Goal: Check status: Check status

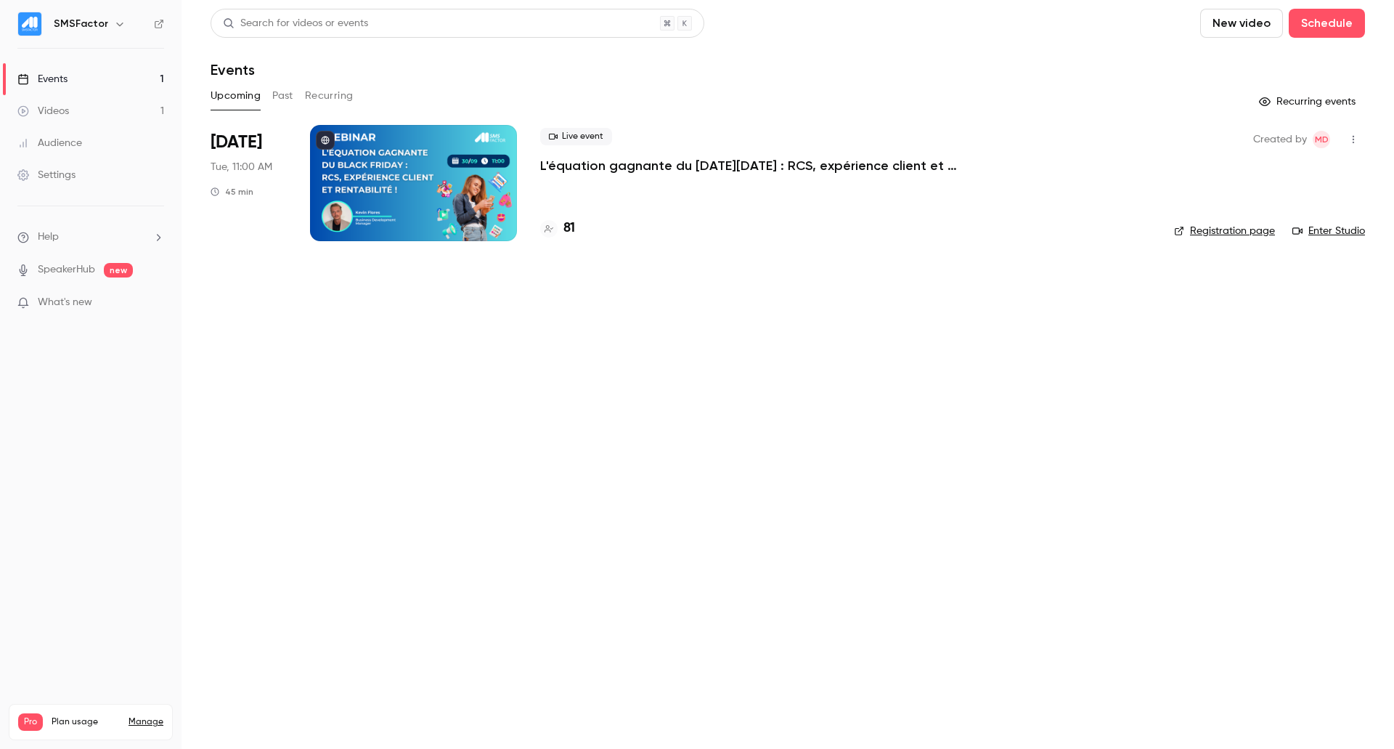
click at [575, 223] on div "81" at bounding box center [845, 229] width 611 height 20
click at [571, 228] on h4 "81" at bounding box center [569, 229] width 12 height 20
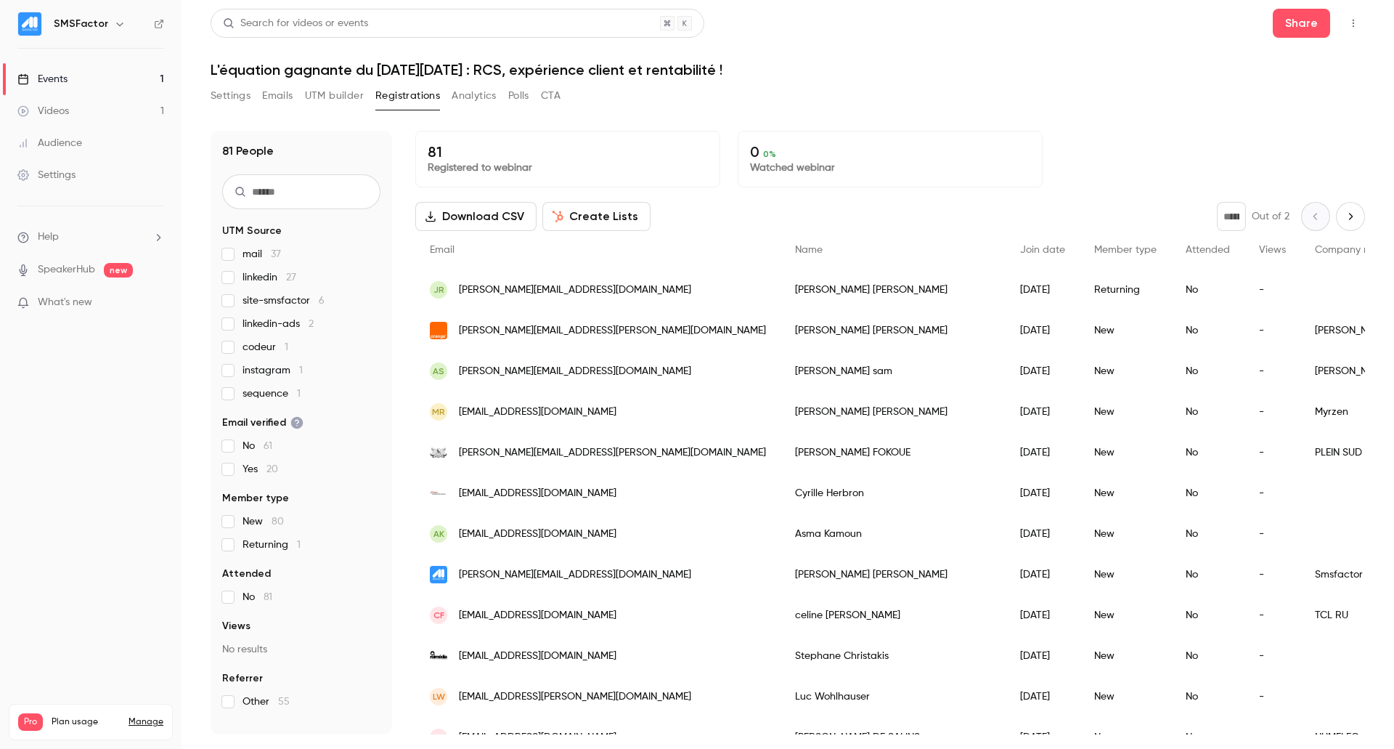
click at [1343, 214] on icon "Next page" at bounding box center [1351, 217] width 16 height 12
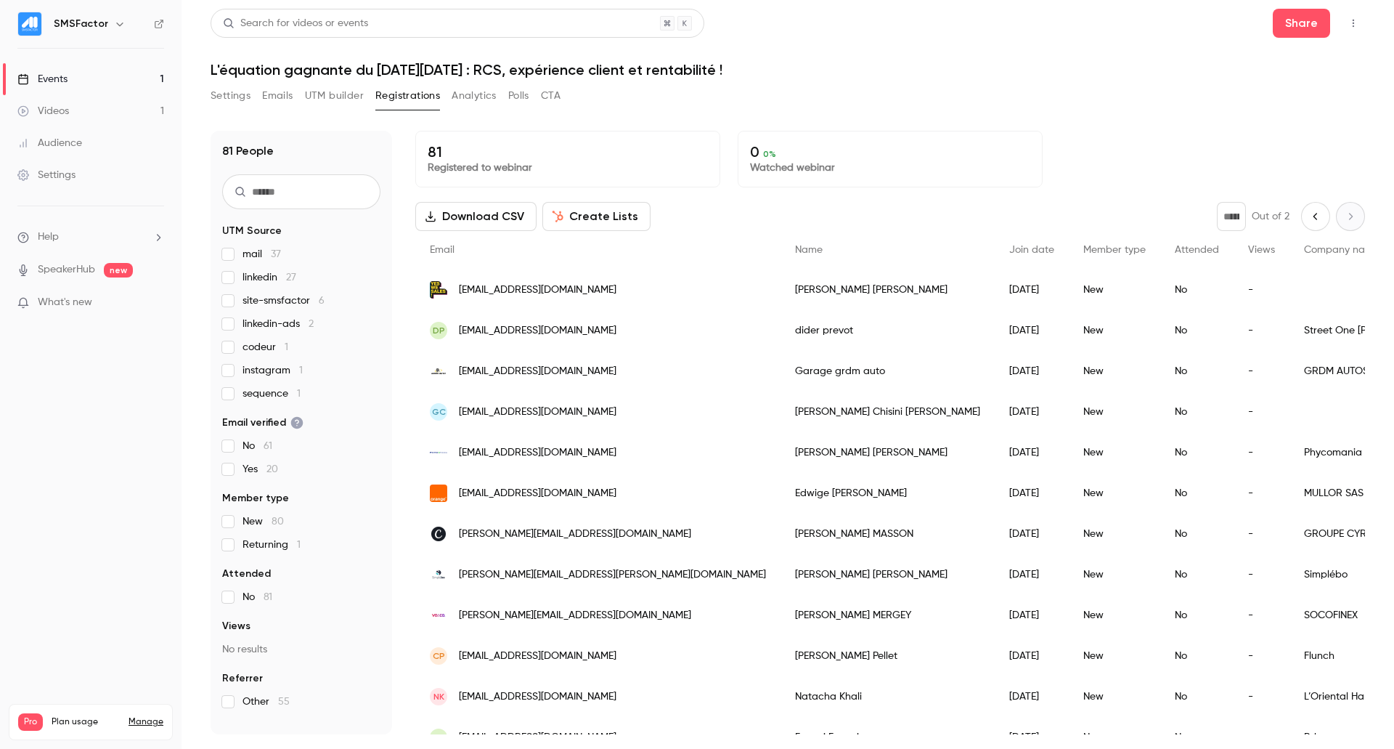
click at [1308, 216] on icon "Previous page" at bounding box center [1316, 217] width 16 height 12
type input "*"
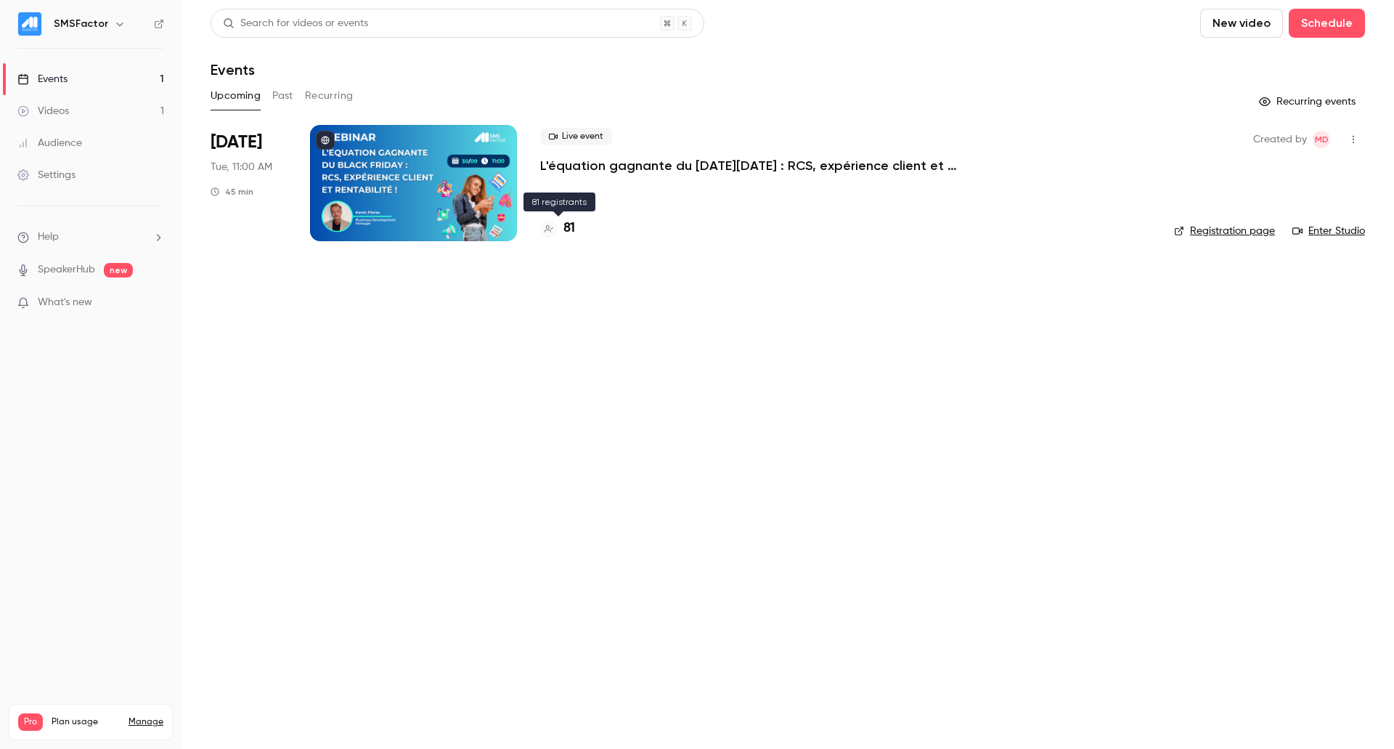
click at [566, 225] on h4 "81" at bounding box center [569, 229] width 12 height 20
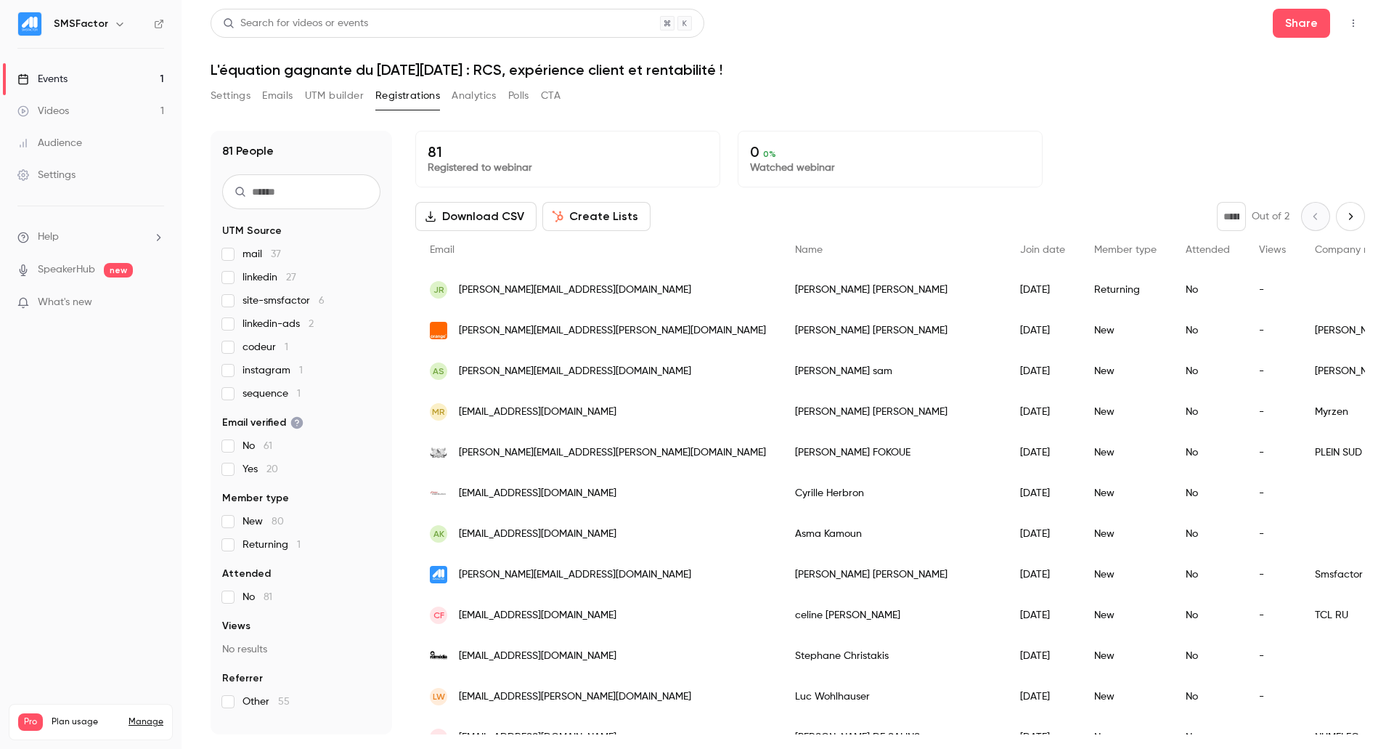
click at [1343, 220] on icon "Next page" at bounding box center [1351, 217] width 16 height 12
type input "*"
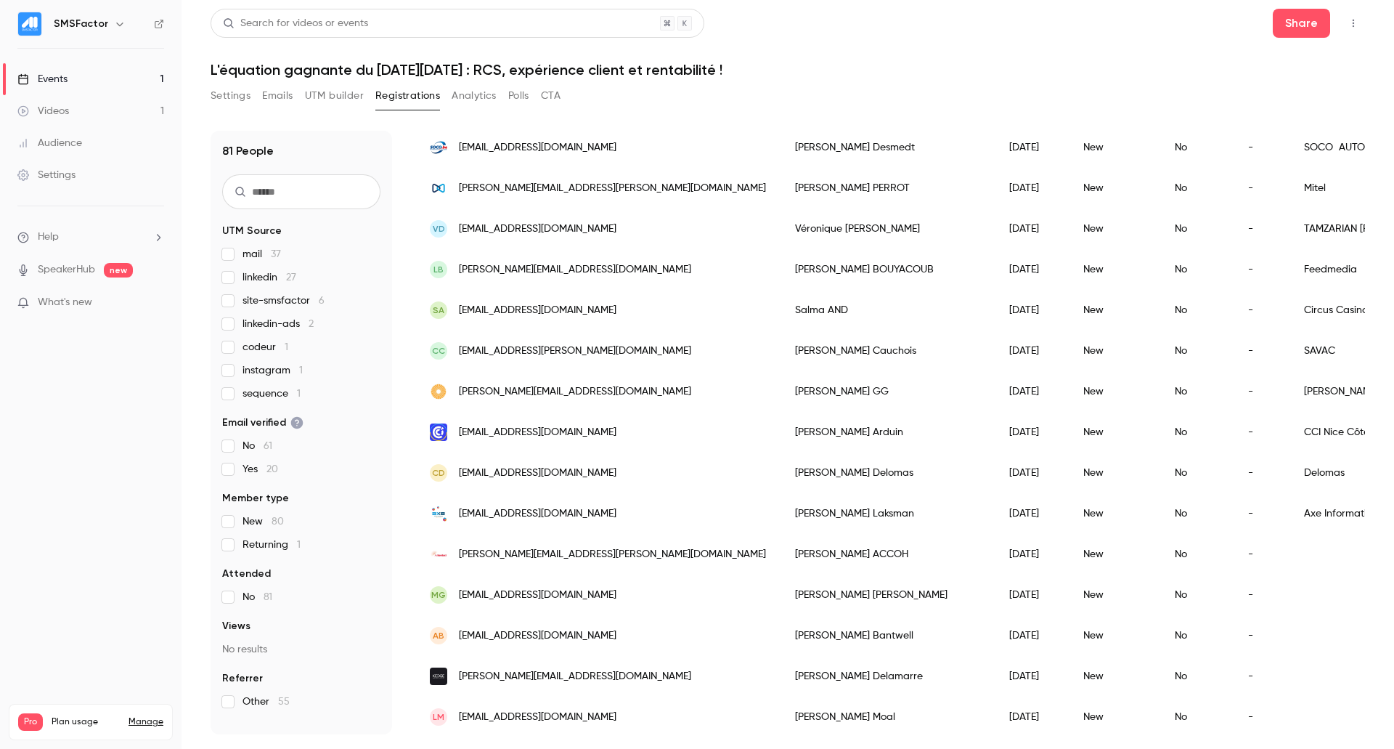
scroll to position [807, 0]
